Goal: Information Seeking & Learning: Learn about a topic

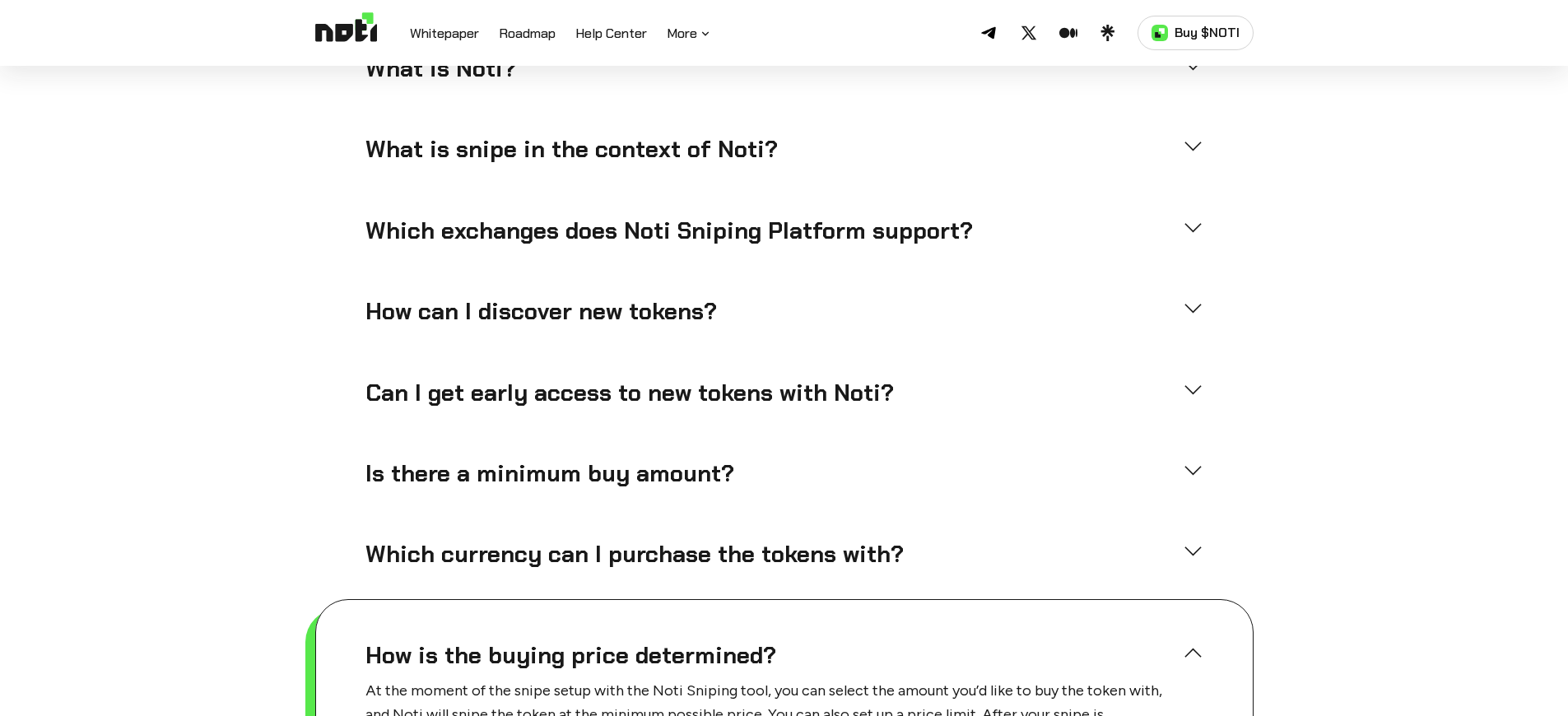
scroll to position [4298, 0]
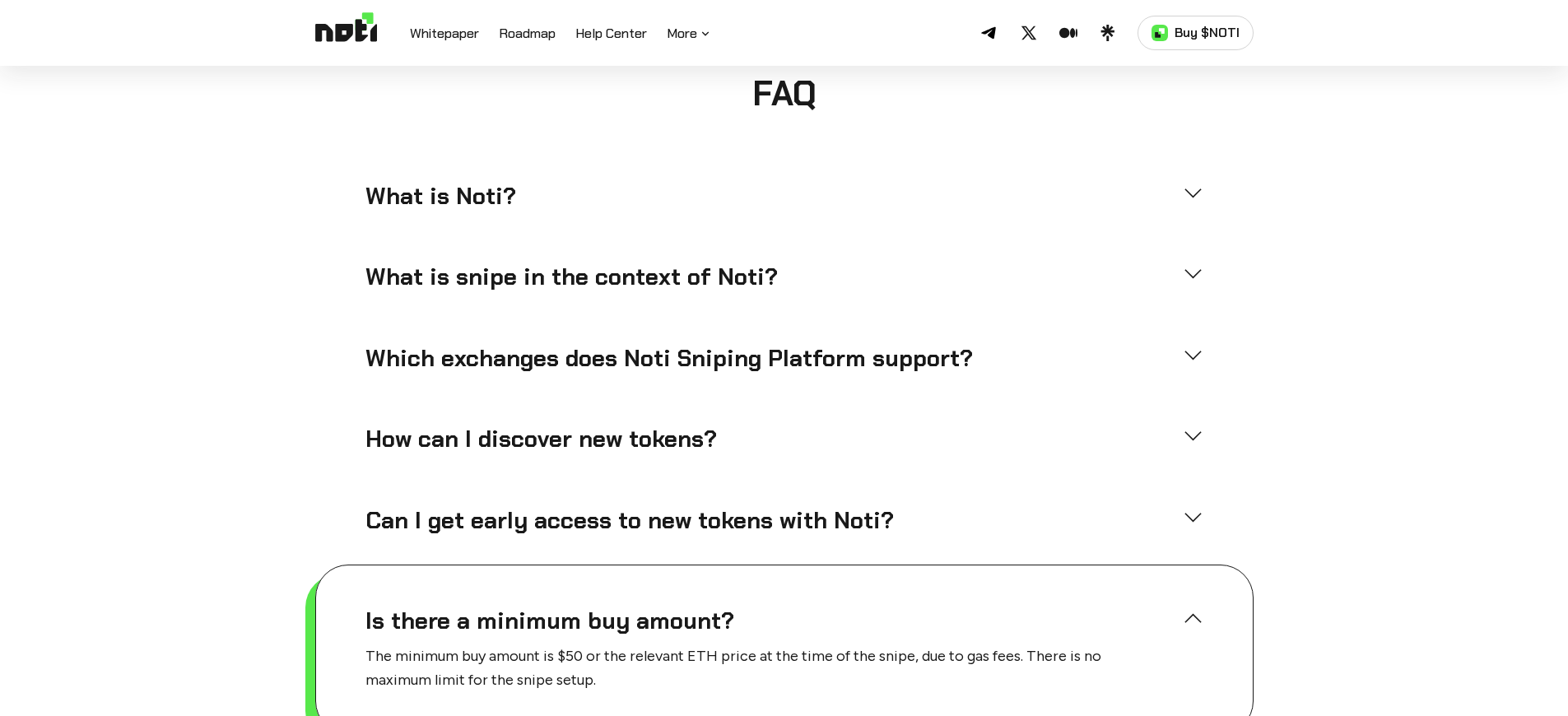
scroll to position [4174, 0]
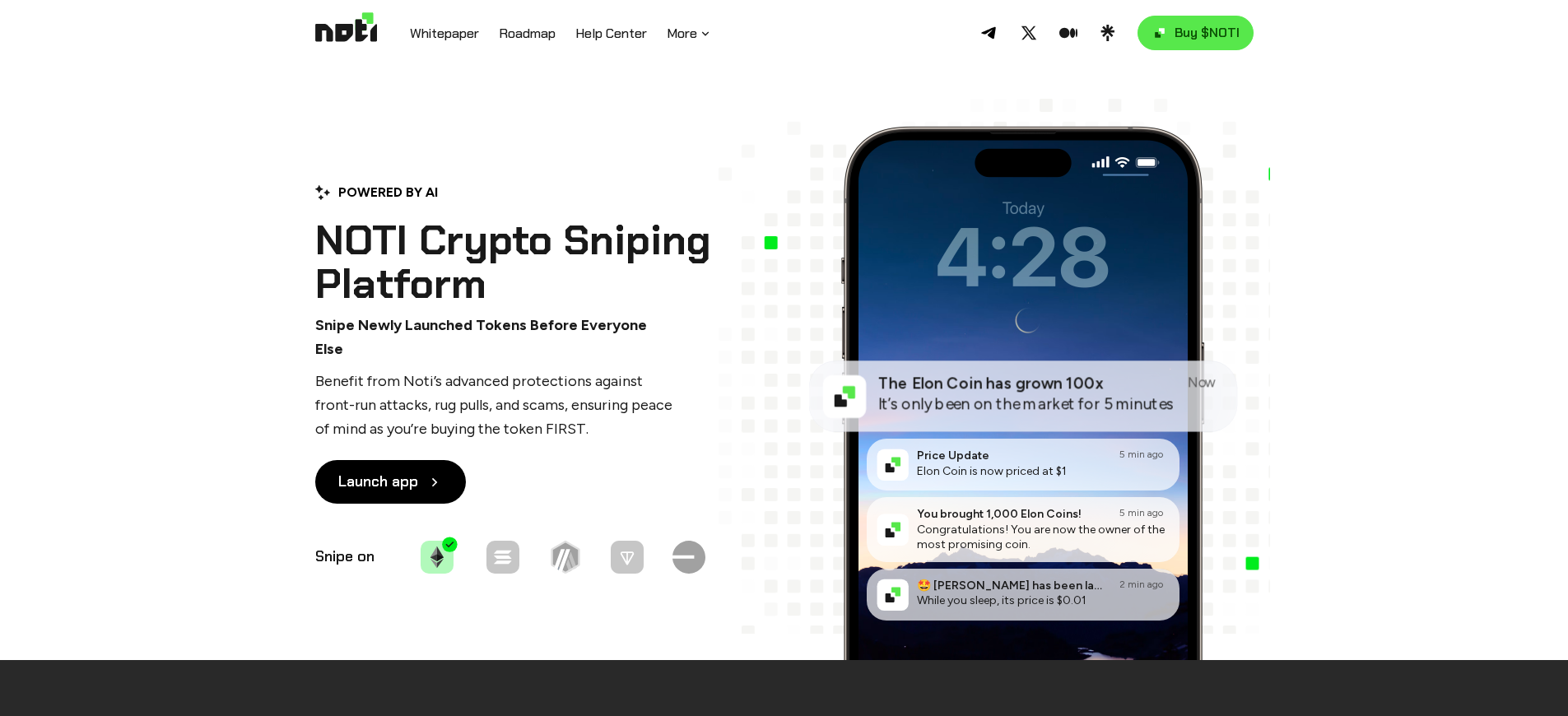
click at [1198, 33] on link "Buy $NOTI" at bounding box center [1195, 32] width 116 height 34
